Goal: Find contact information: Find contact information

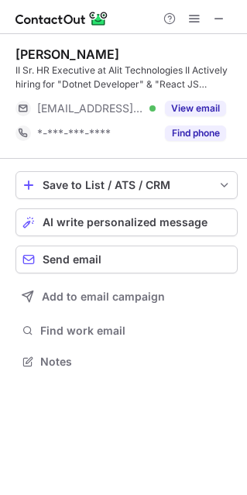
scroll to position [350, 247]
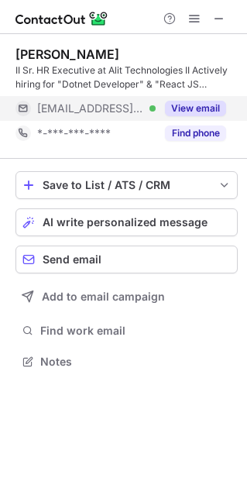
click at [172, 111] on button "View email" at bounding box center [195, 109] width 61 height 16
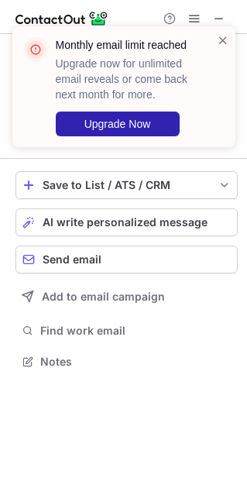
click at [217, 43] on span at bounding box center [223, 41] width 12 height 16
click at [226, 40] on span at bounding box center [223, 41] width 12 height 16
click at [224, 47] on span at bounding box center [223, 41] width 12 height 16
click at [222, 47] on span at bounding box center [223, 41] width 12 height 16
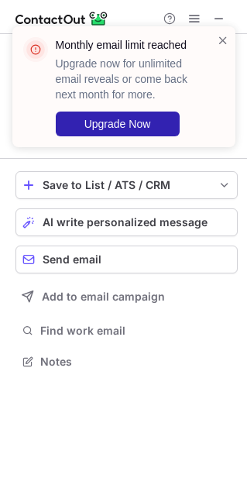
click at [222, 42] on span at bounding box center [223, 41] width 12 height 16
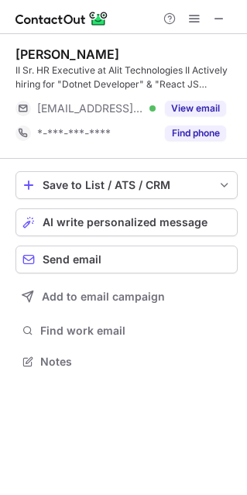
click at [215, 14] on span at bounding box center [219, 18] width 12 height 12
click at [218, 14] on span at bounding box center [219, 18] width 12 height 12
click at [221, 18] on span at bounding box center [219, 18] width 12 height 12
click at [218, 20] on div "Maria Saify II Sr. HR Executive at Alit Technologies II Actively hiring for "Do…" at bounding box center [123, 247] width 247 height 495
